Goal: Transaction & Acquisition: Book appointment/travel/reservation

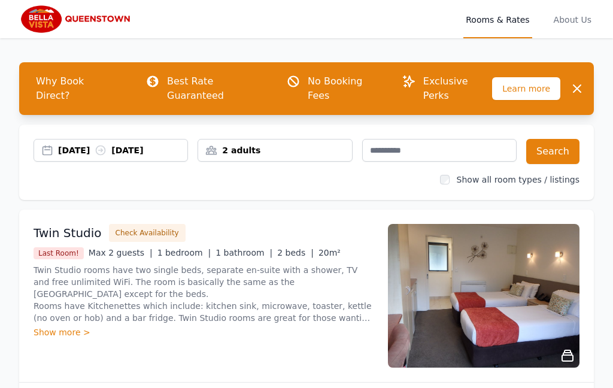
click at [321, 144] on div "2 adults" at bounding box center [274, 150] width 153 height 12
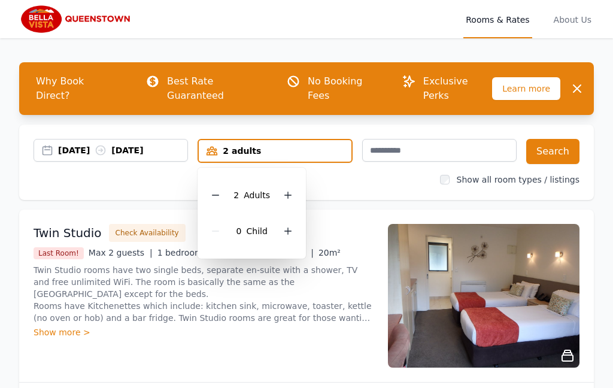
click at [284, 190] on icon at bounding box center [288, 195] width 10 height 10
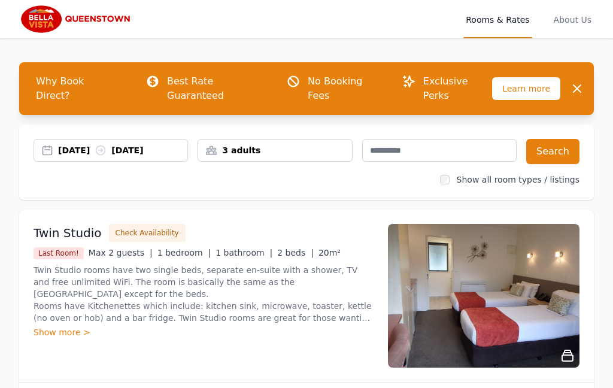
click at [48, 144] on div "[DATE] [DATE]" at bounding box center [110, 150] width 153 height 12
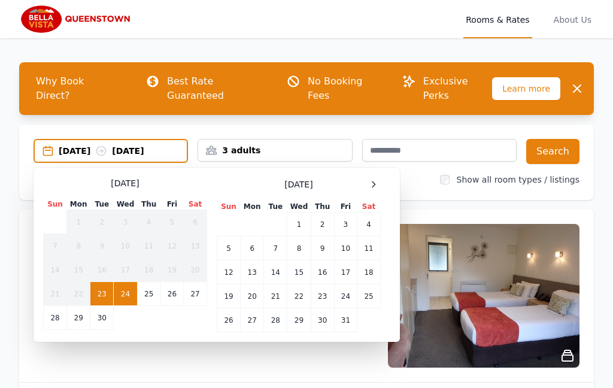
click at [379, 177] on span at bounding box center [373, 184] width 14 height 14
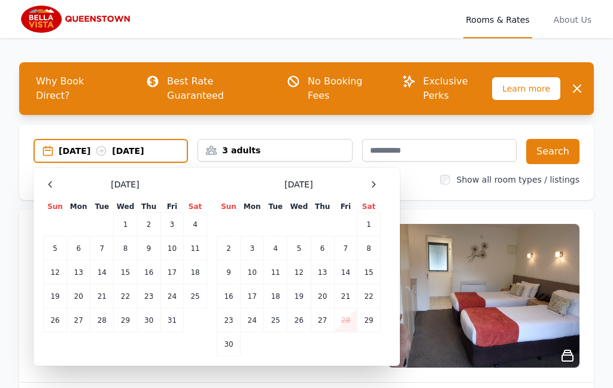
click at [379, 177] on div at bounding box center [373, 184] width 14 height 14
click at [379, 177] on span at bounding box center [373, 184] width 14 height 14
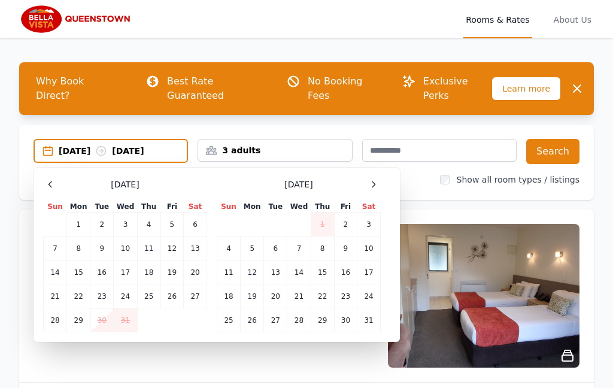
click at [377, 180] on icon at bounding box center [374, 185] width 10 height 10
click at [369, 236] on td "14" at bounding box center [368, 248] width 23 height 24
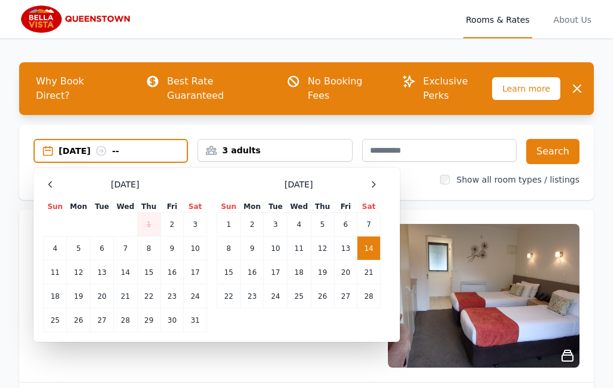
click at [252, 260] on td "16" at bounding box center [252, 272] width 23 height 24
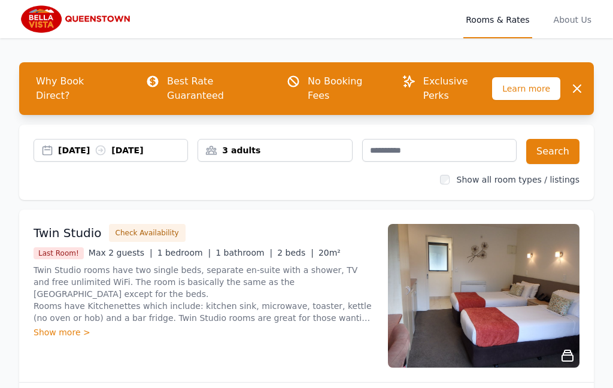
click at [546, 142] on button "Search" at bounding box center [552, 151] width 53 height 25
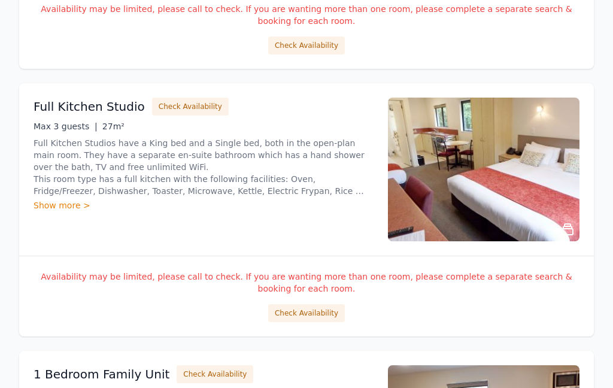
scroll to position [1518, 0]
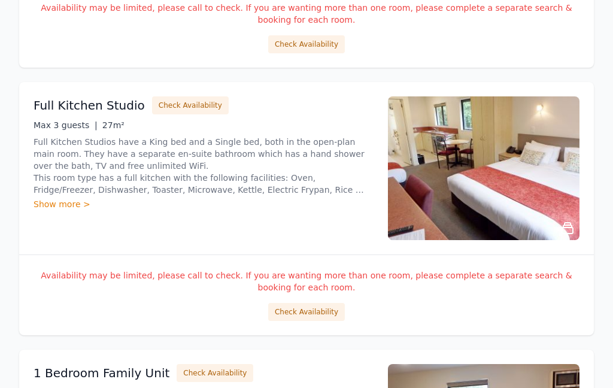
click at [327, 303] on button "Check Availability" at bounding box center [306, 312] width 77 height 18
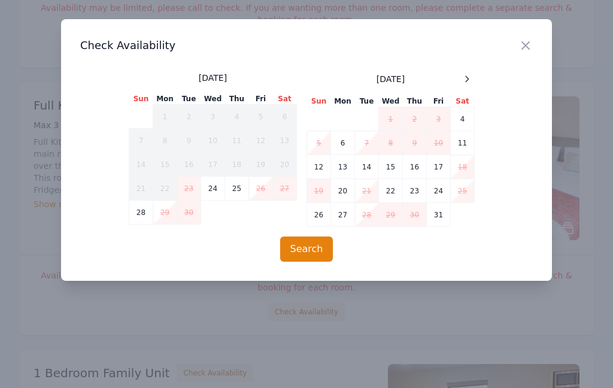
click at [471, 81] on icon at bounding box center [467, 79] width 10 height 10
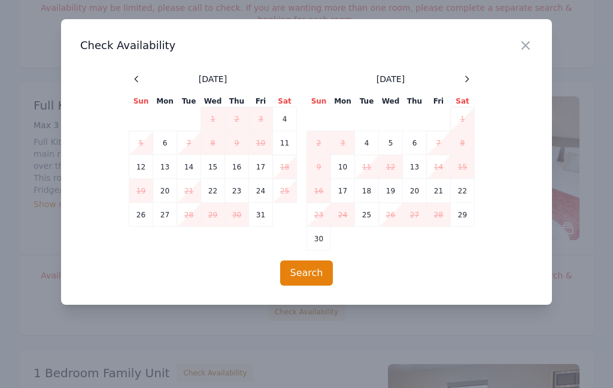
click at [469, 82] on icon at bounding box center [467, 79] width 10 height 10
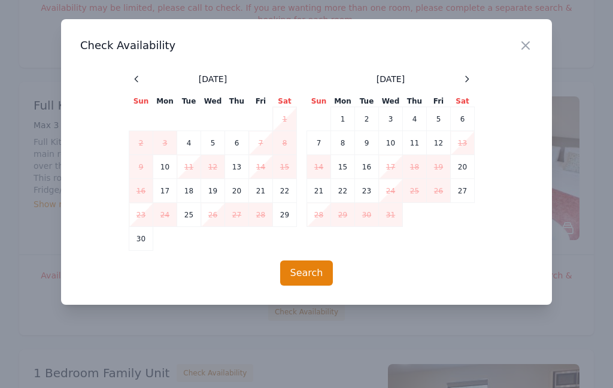
click at [469, 84] on div at bounding box center [467, 79] width 14 height 14
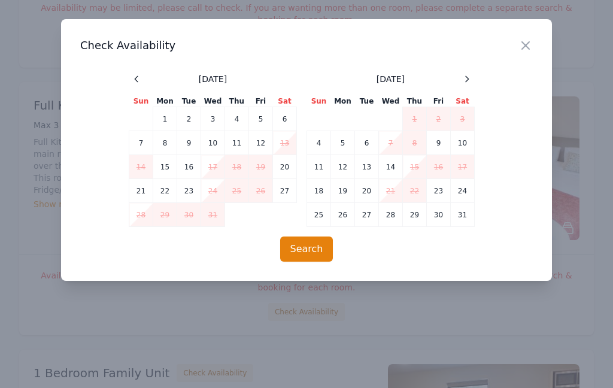
click at [469, 83] on icon at bounding box center [467, 79] width 10 height 10
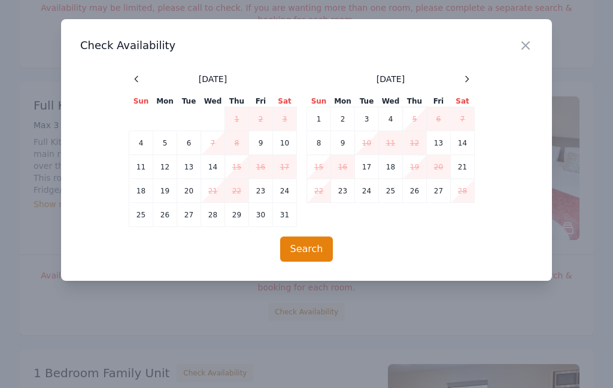
click at [527, 46] on icon "button" at bounding box center [525, 45] width 7 height 7
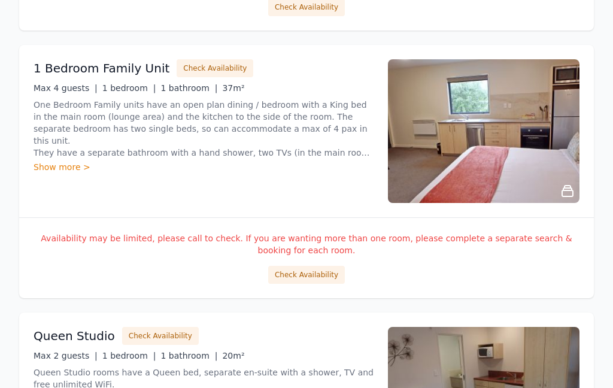
click at [323, 266] on button "Check Availability" at bounding box center [306, 275] width 77 height 18
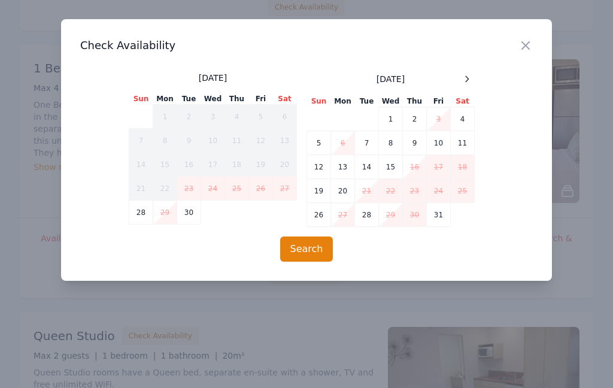
click at [469, 84] on div at bounding box center [467, 79] width 14 height 14
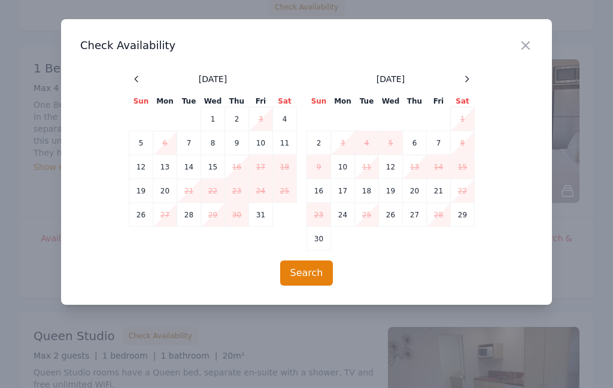
click at [469, 84] on div at bounding box center [467, 79] width 14 height 14
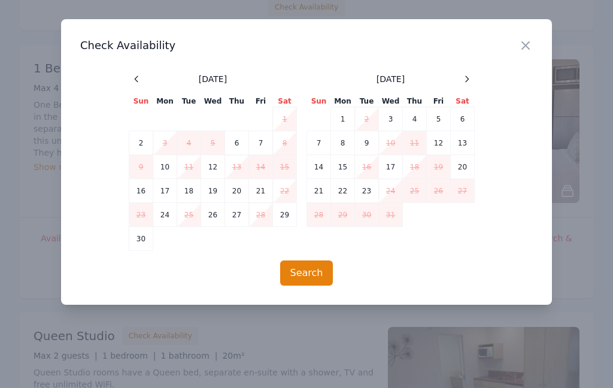
click at [468, 82] on icon at bounding box center [467, 79] width 10 height 10
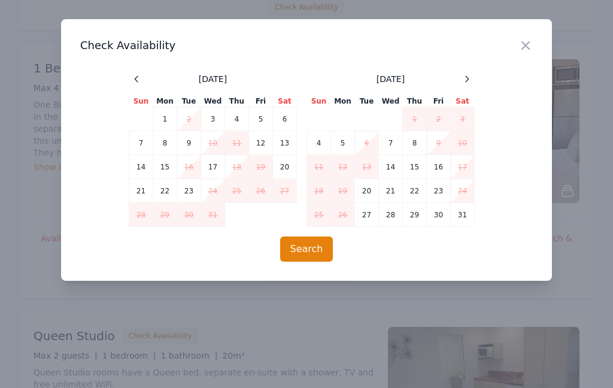
click at [469, 83] on icon at bounding box center [467, 79] width 10 height 10
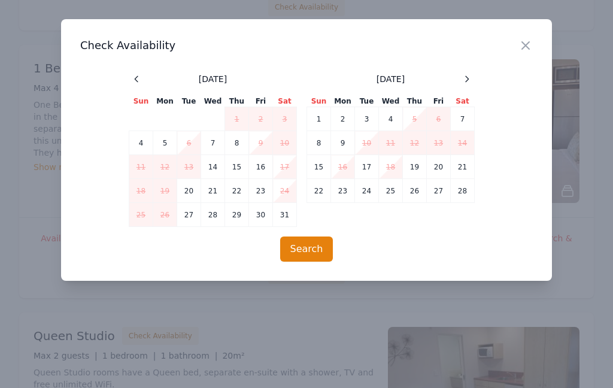
click at [467, 83] on icon at bounding box center [467, 79] width 10 height 10
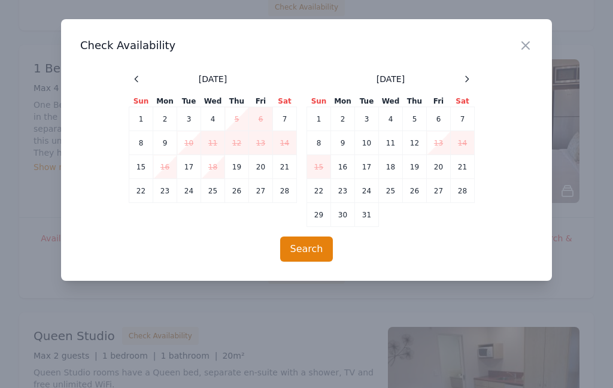
click at [263, 169] on td "20" at bounding box center [261, 167] width 24 height 24
click at [286, 172] on td "21" at bounding box center [285, 167] width 24 height 24
click at [314, 248] on button "Search" at bounding box center [306, 248] width 53 height 25
